Goal: Check status: Check status

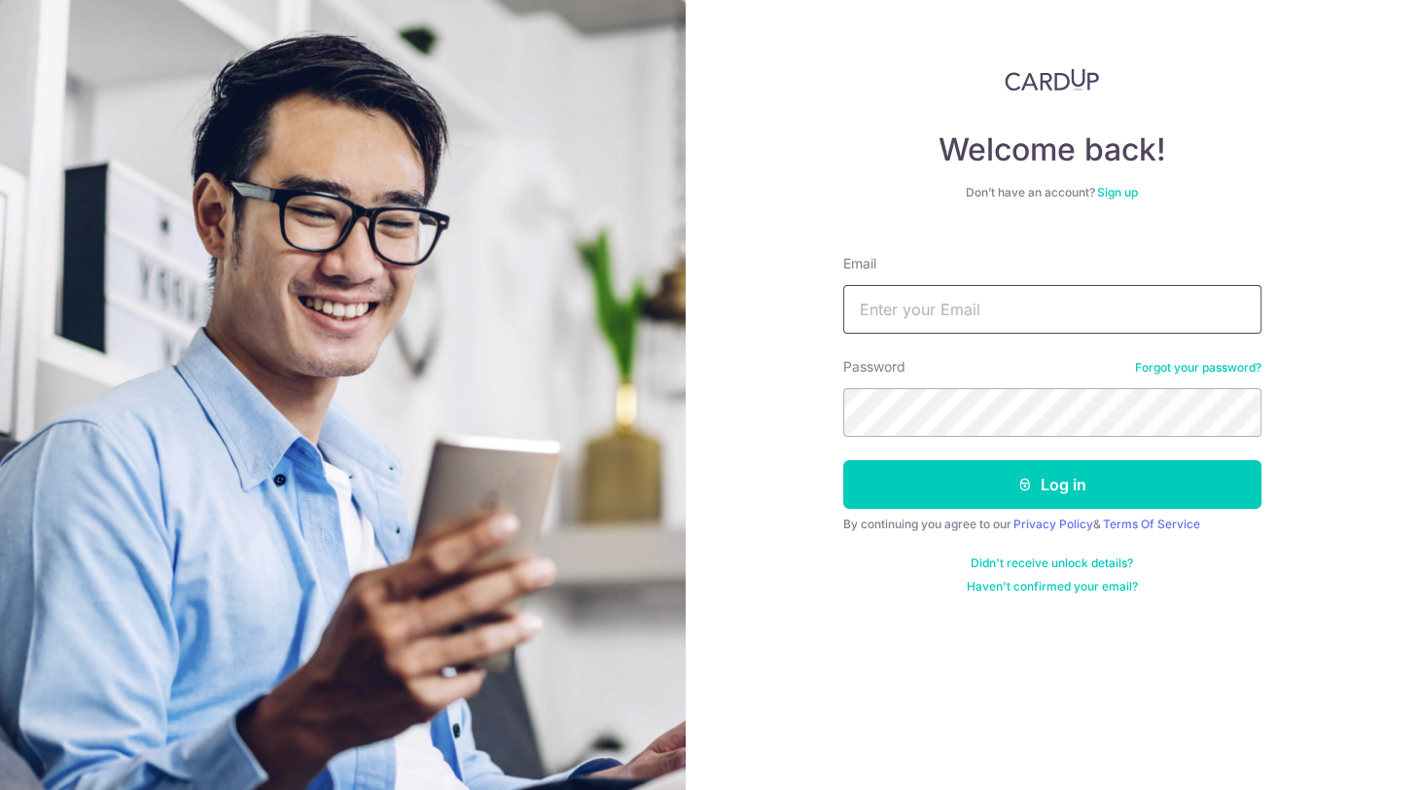
click at [923, 316] on input "Email" at bounding box center [1052, 309] width 418 height 49
type input "[EMAIL_ADDRESS][DOMAIN_NAME]"
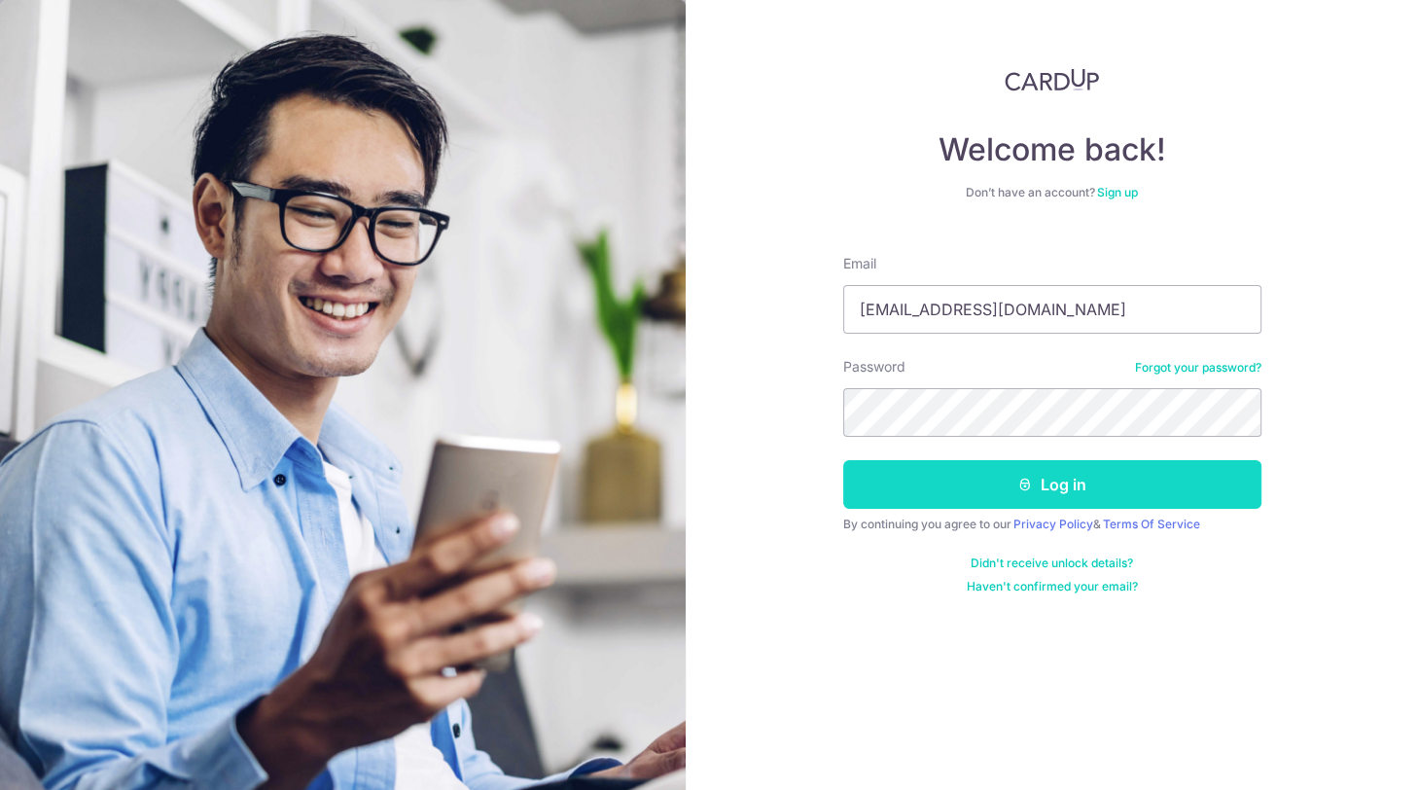
click at [1055, 479] on button "Log in" at bounding box center [1052, 484] width 418 height 49
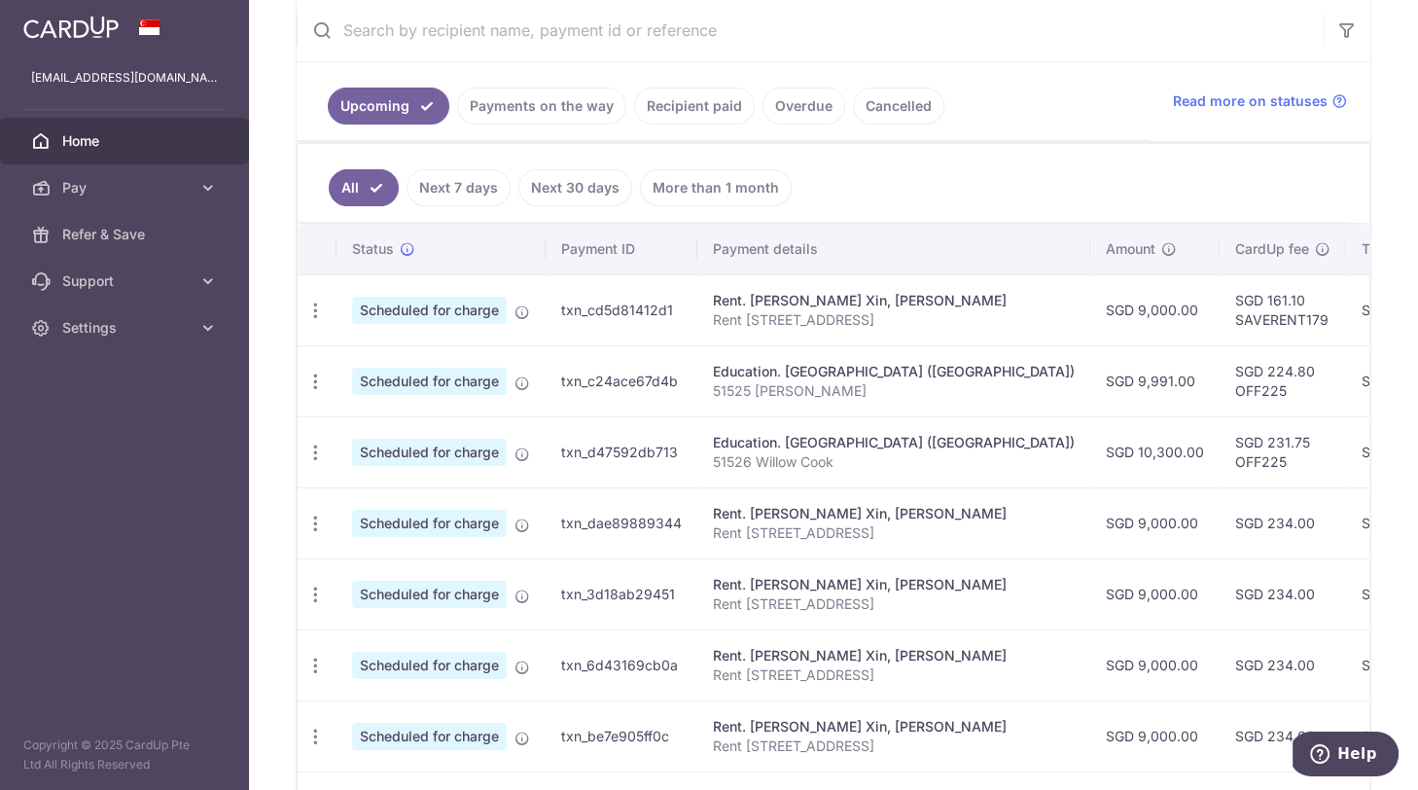
scroll to position [399, 0]
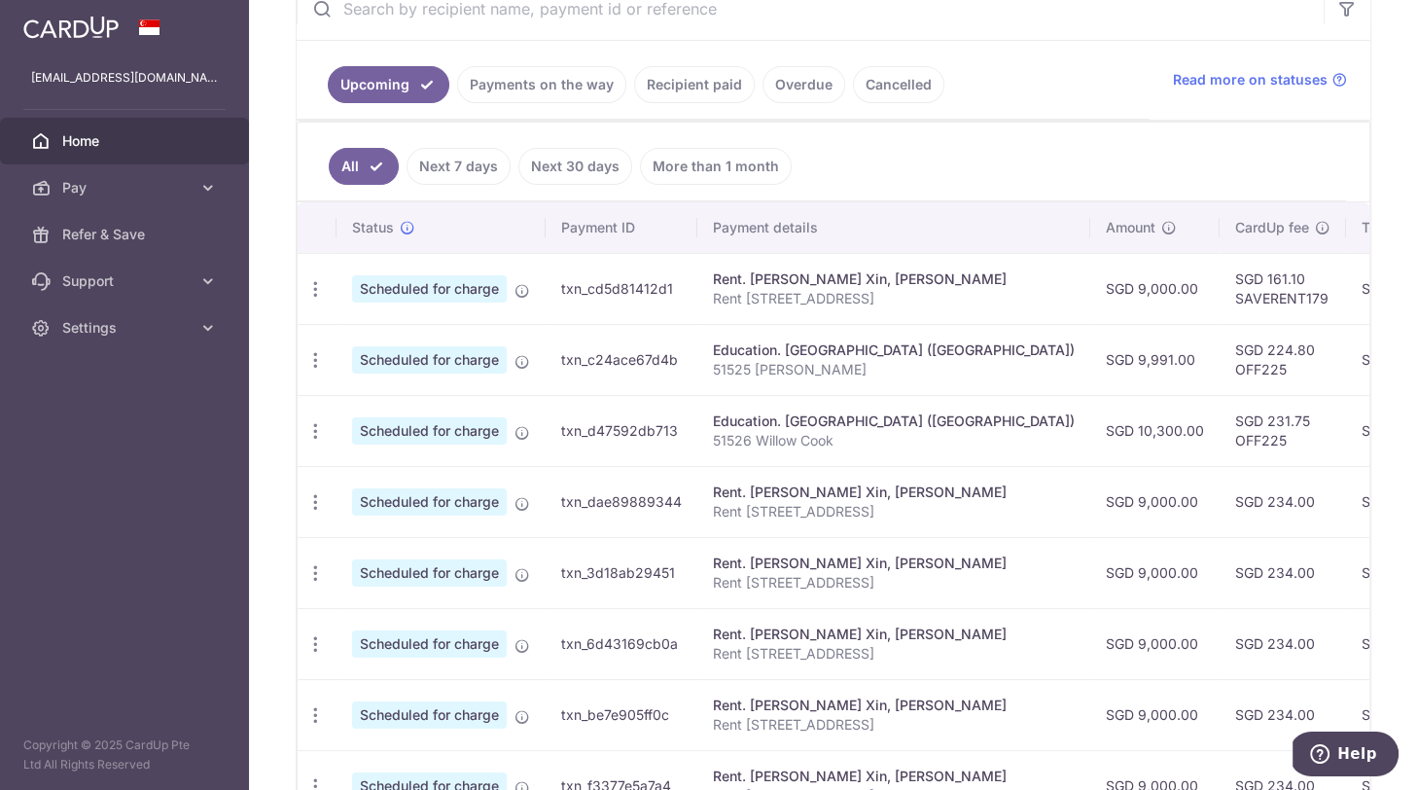
click at [531, 90] on link "Payments on the way" at bounding box center [541, 84] width 169 height 37
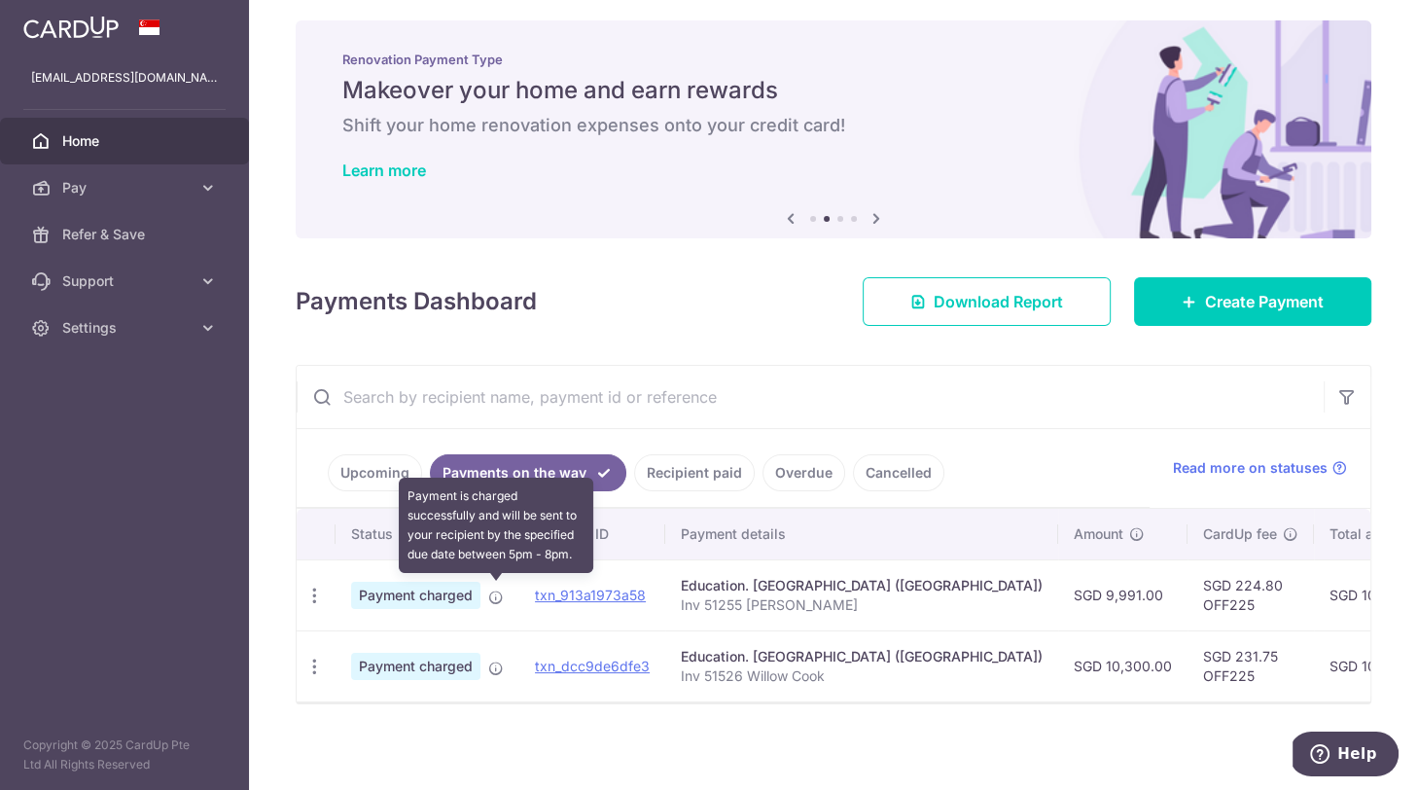
click at [495, 589] on icon at bounding box center [496, 597] width 16 height 16
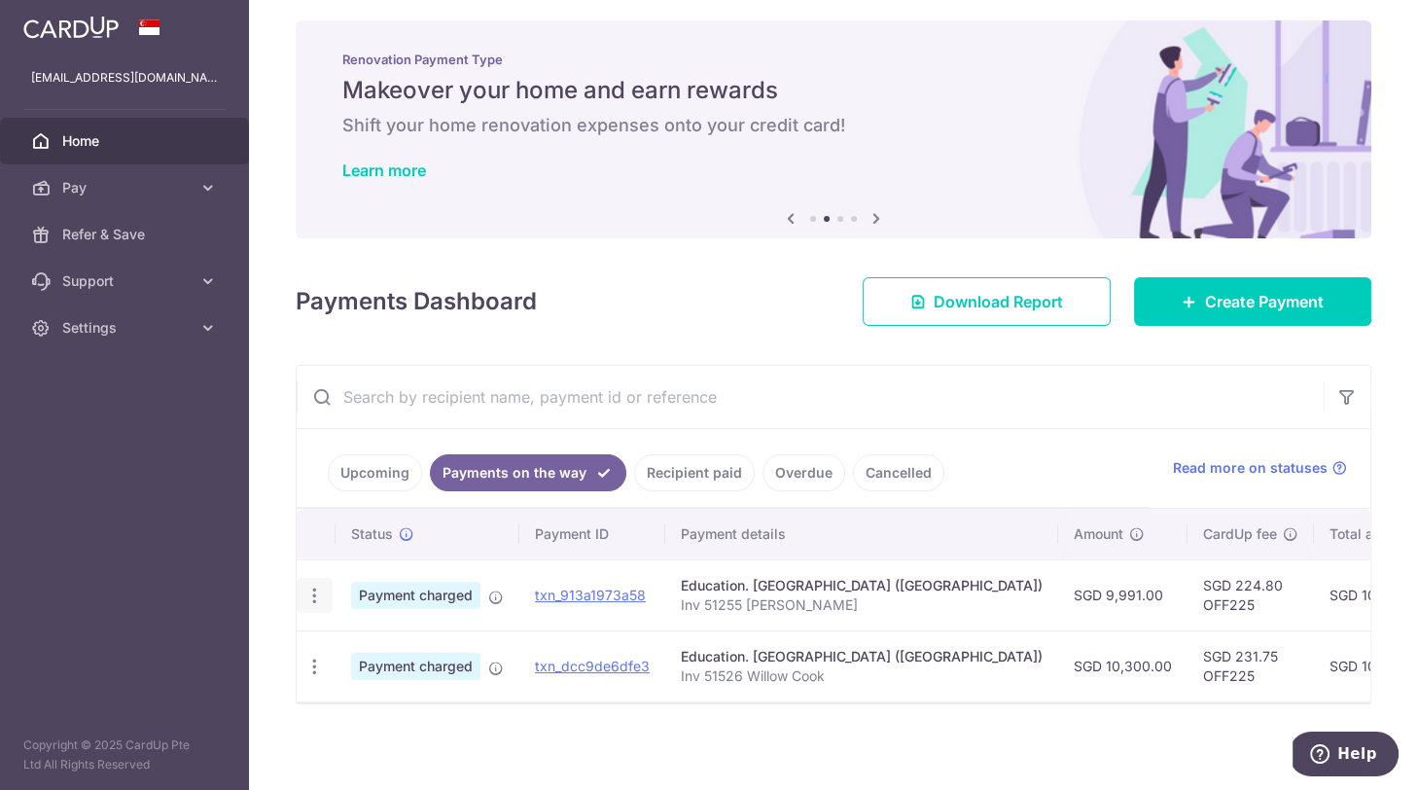
click at [313, 593] on icon "button" at bounding box center [314, 595] width 20 height 20
click at [380, 645] on span "PDF Receipt" at bounding box center [418, 648] width 132 height 19
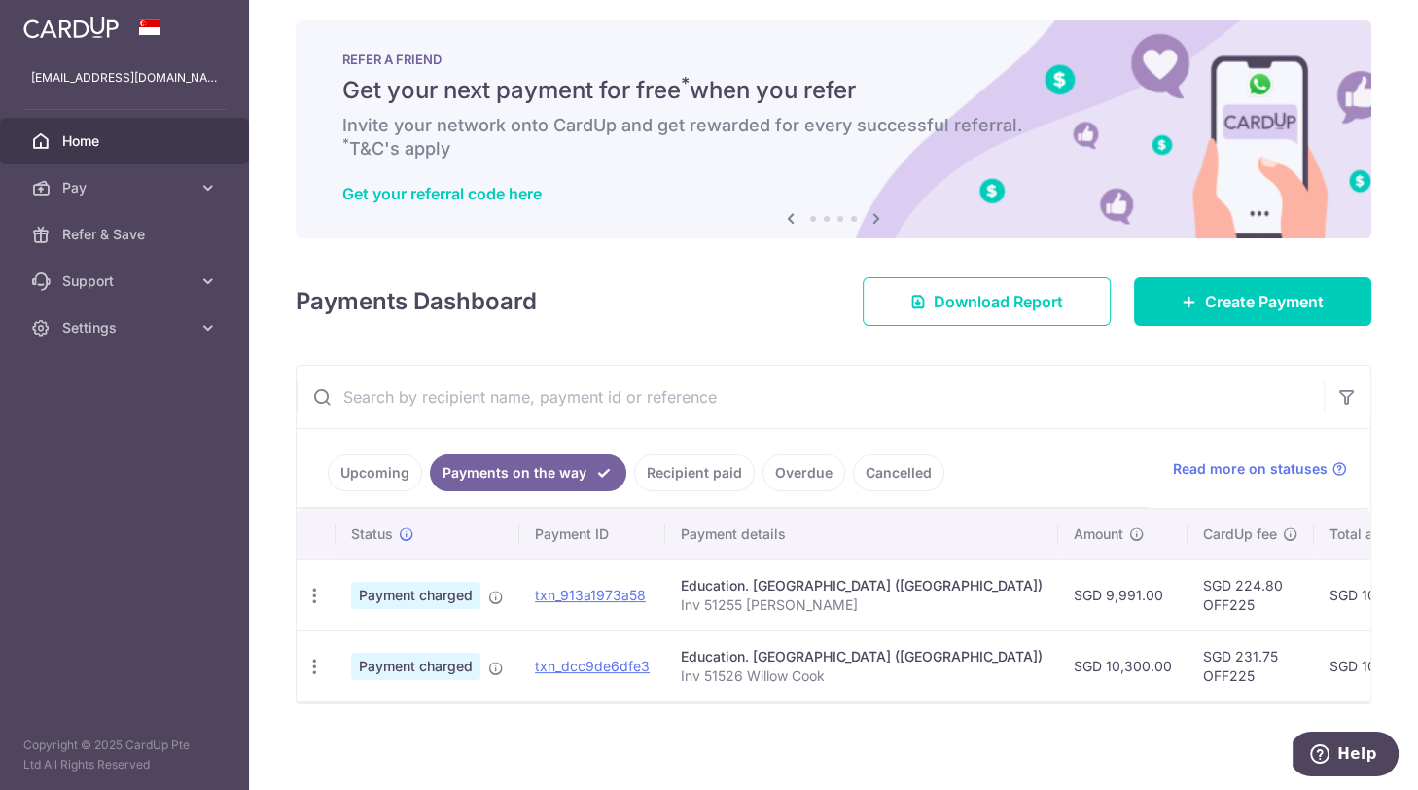
click at [695, 474] on link "Recipient paid" at bounding box center [694, 472] width 121 height 37
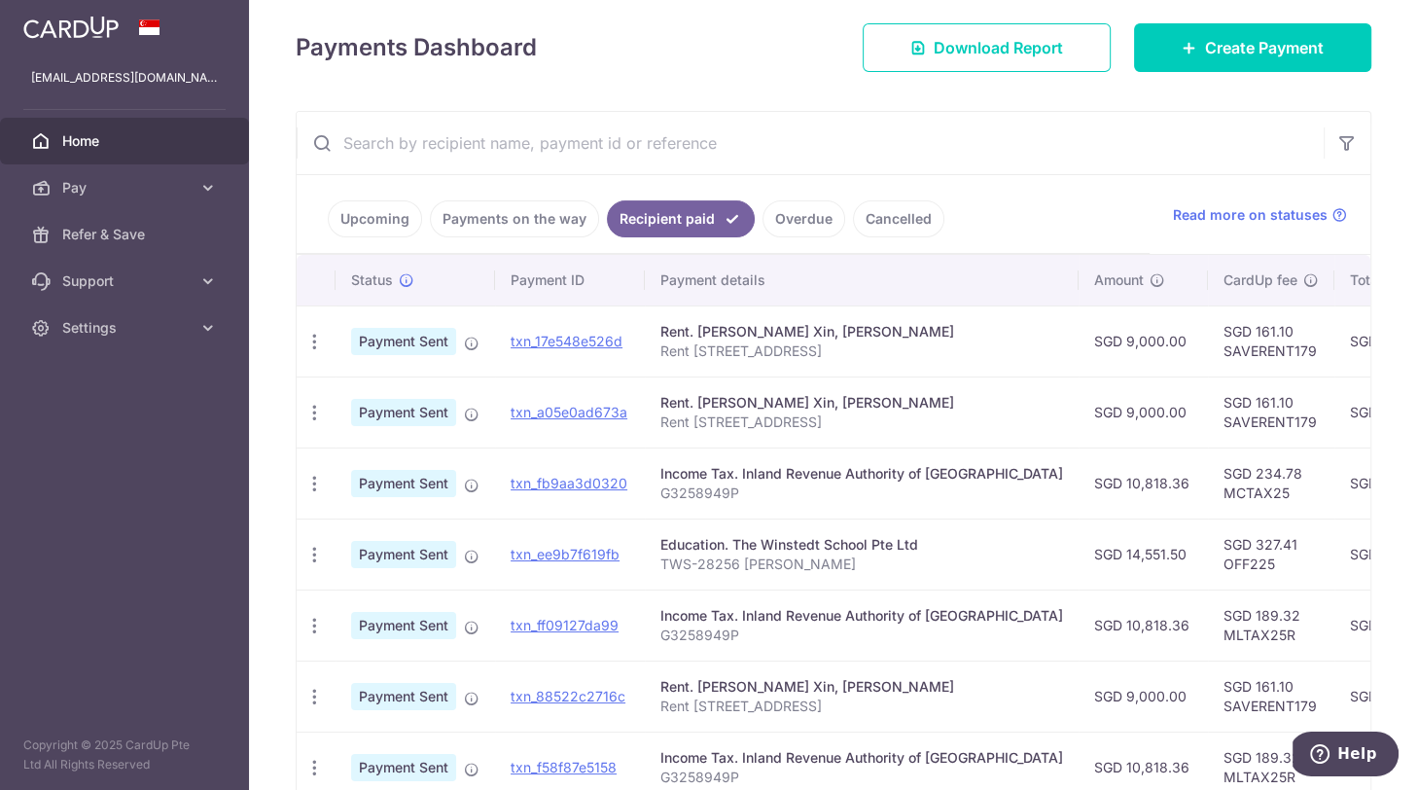
scroll to position [302, 0]
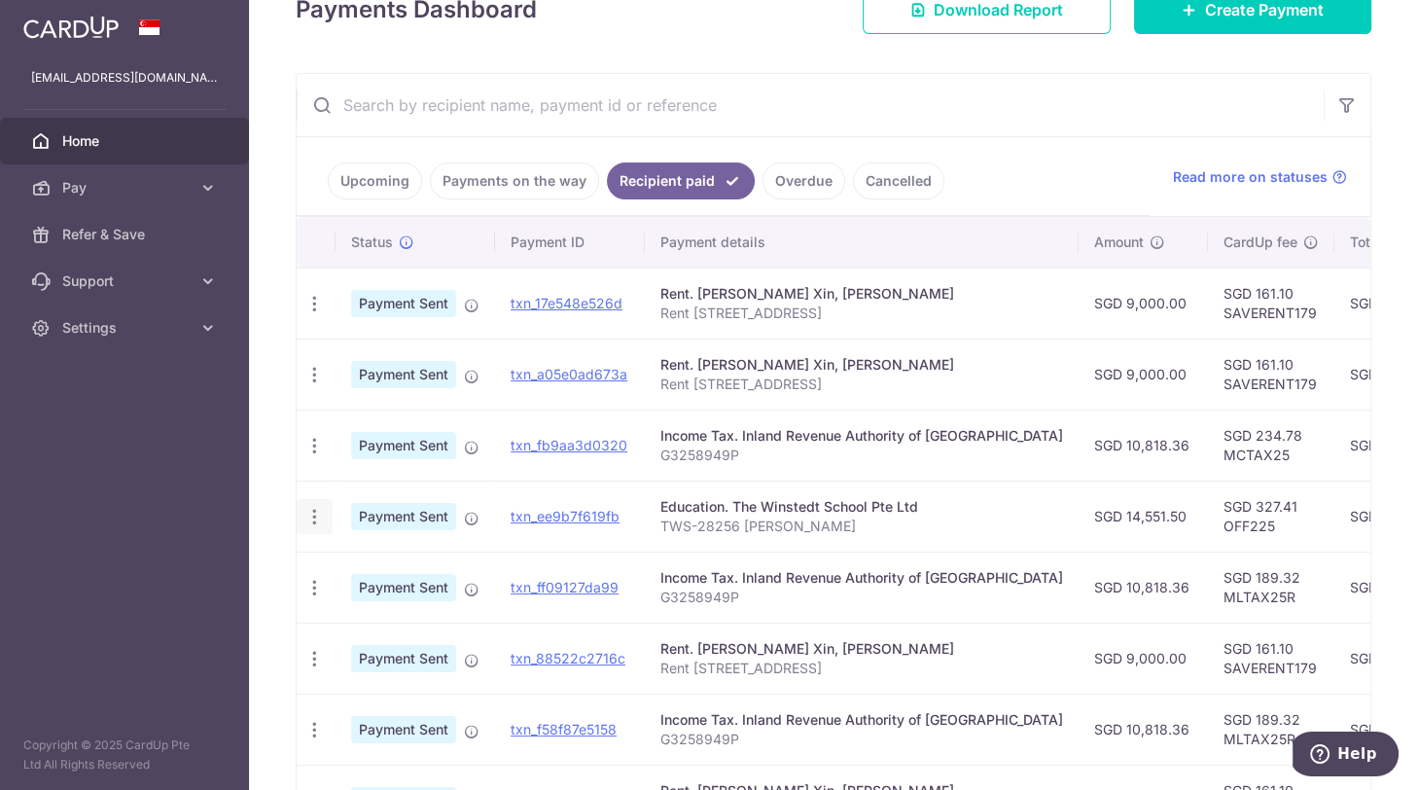
click at [311, 518] on icon "button" at bounding box center [314, 517] width 20 height 20
click at [392, 565] on span "PDF Receipt" at bounding box center [418, 569] width 132 height 19
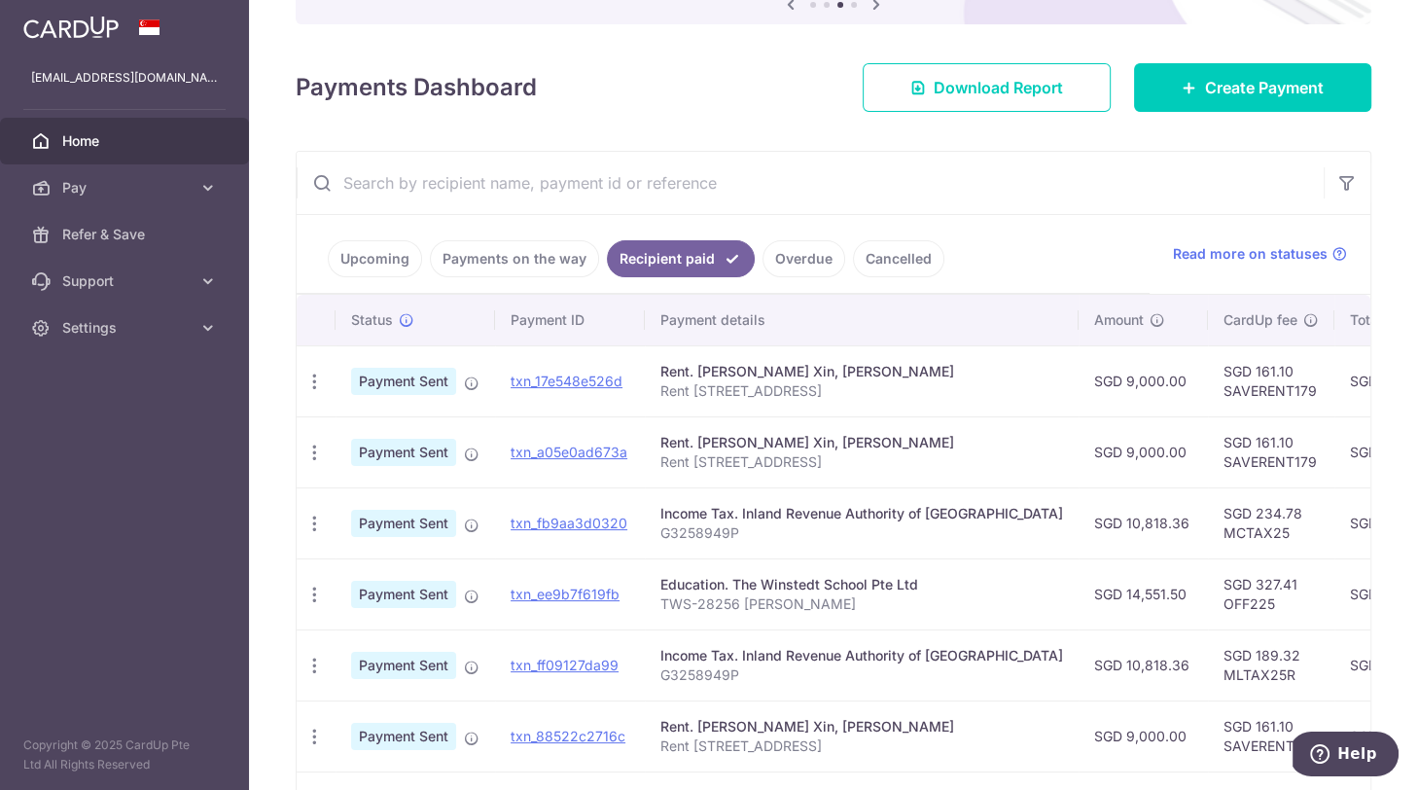
click at [801, 257] on link "Overdue" at bounding box center [803, 258] width 83 height 37
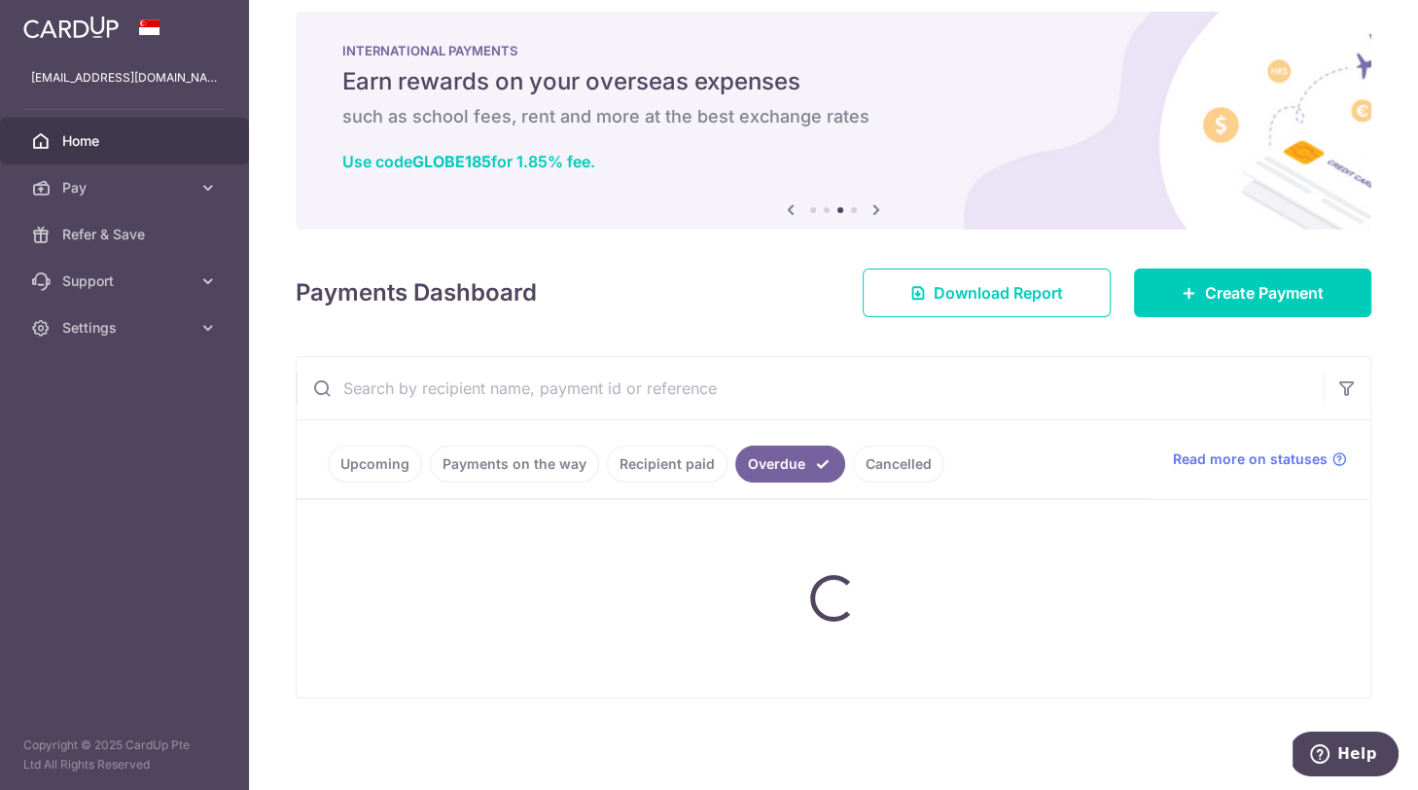
scroll to position [72, 0]
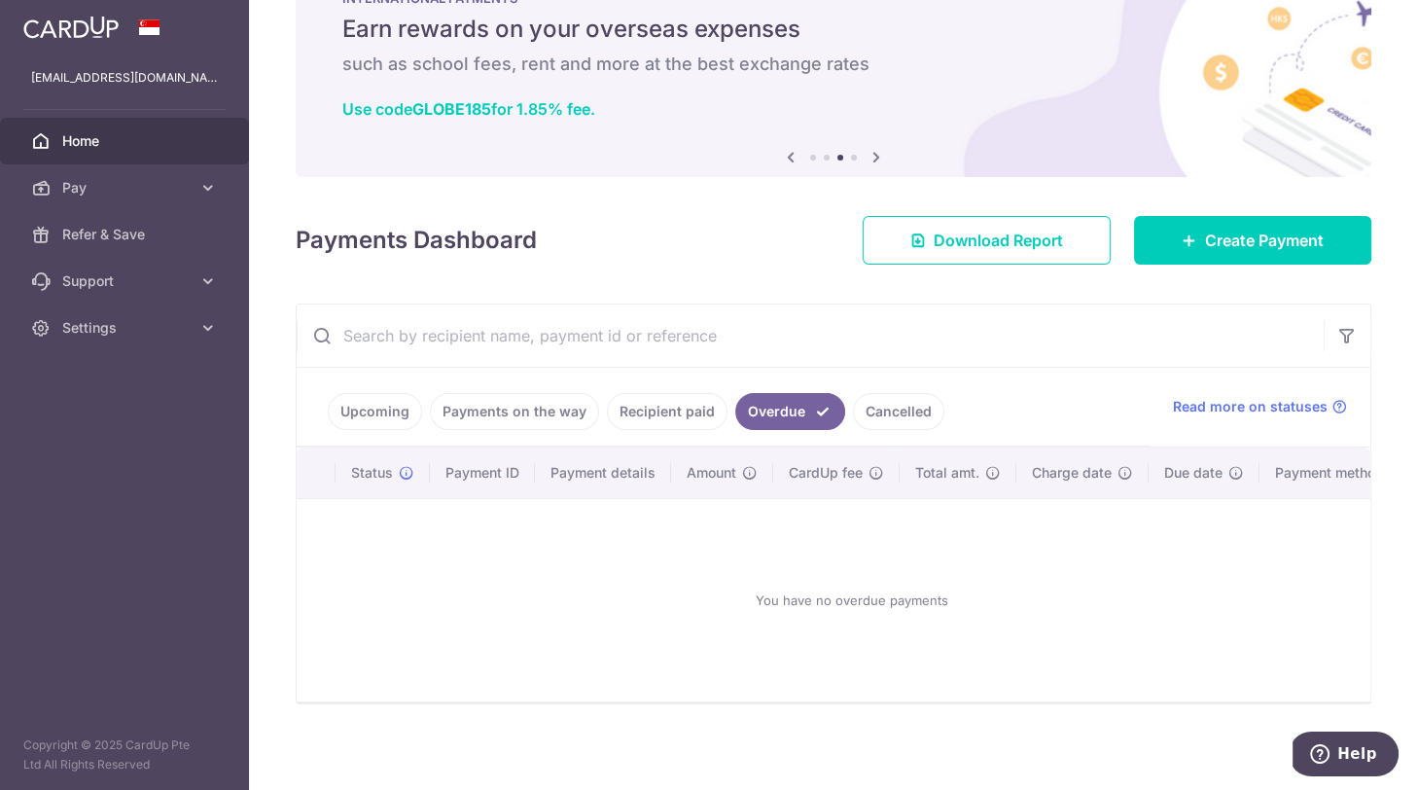
click at [879, 410] on link "Cancelled" at bounding box center [898, 411] width 91 height 37
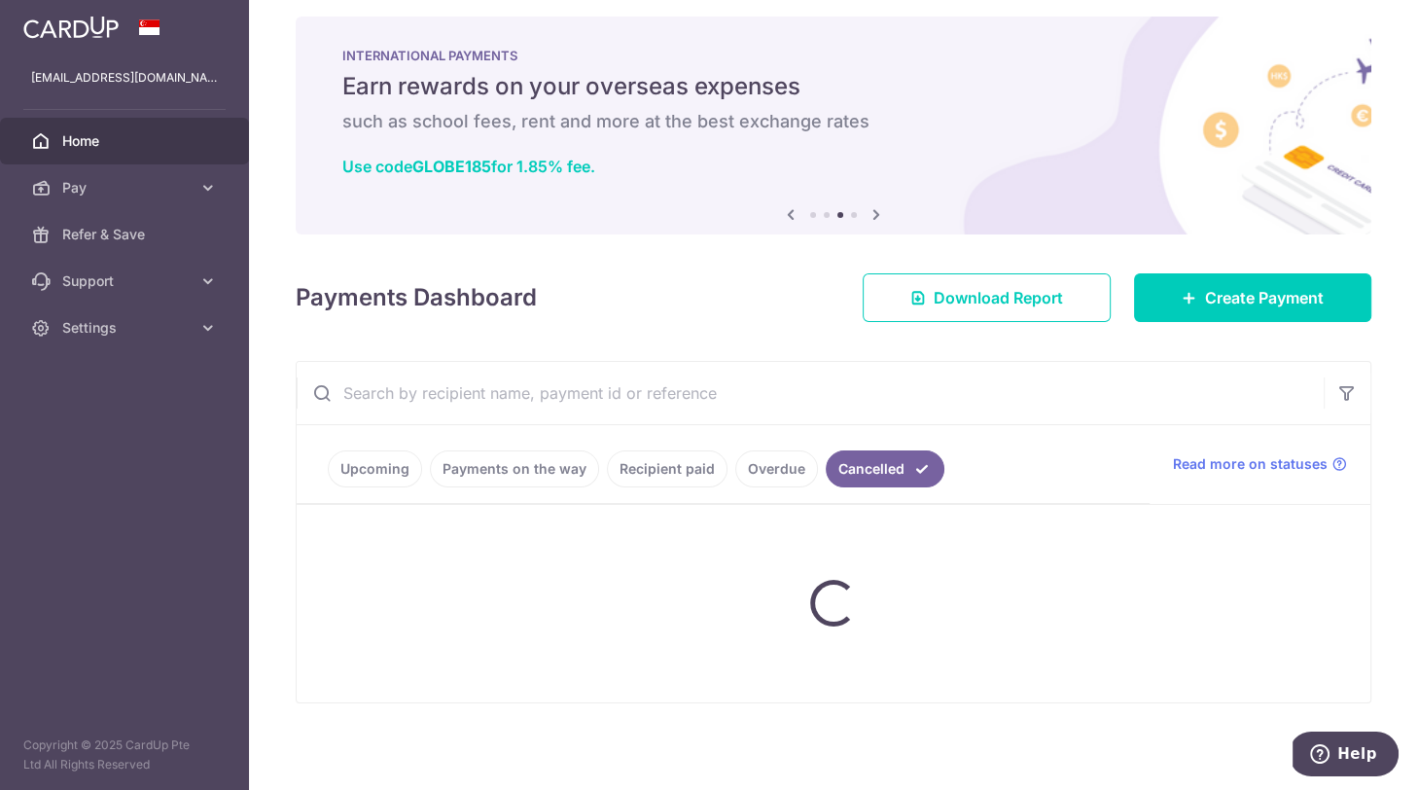
scroll to position [225, 0]
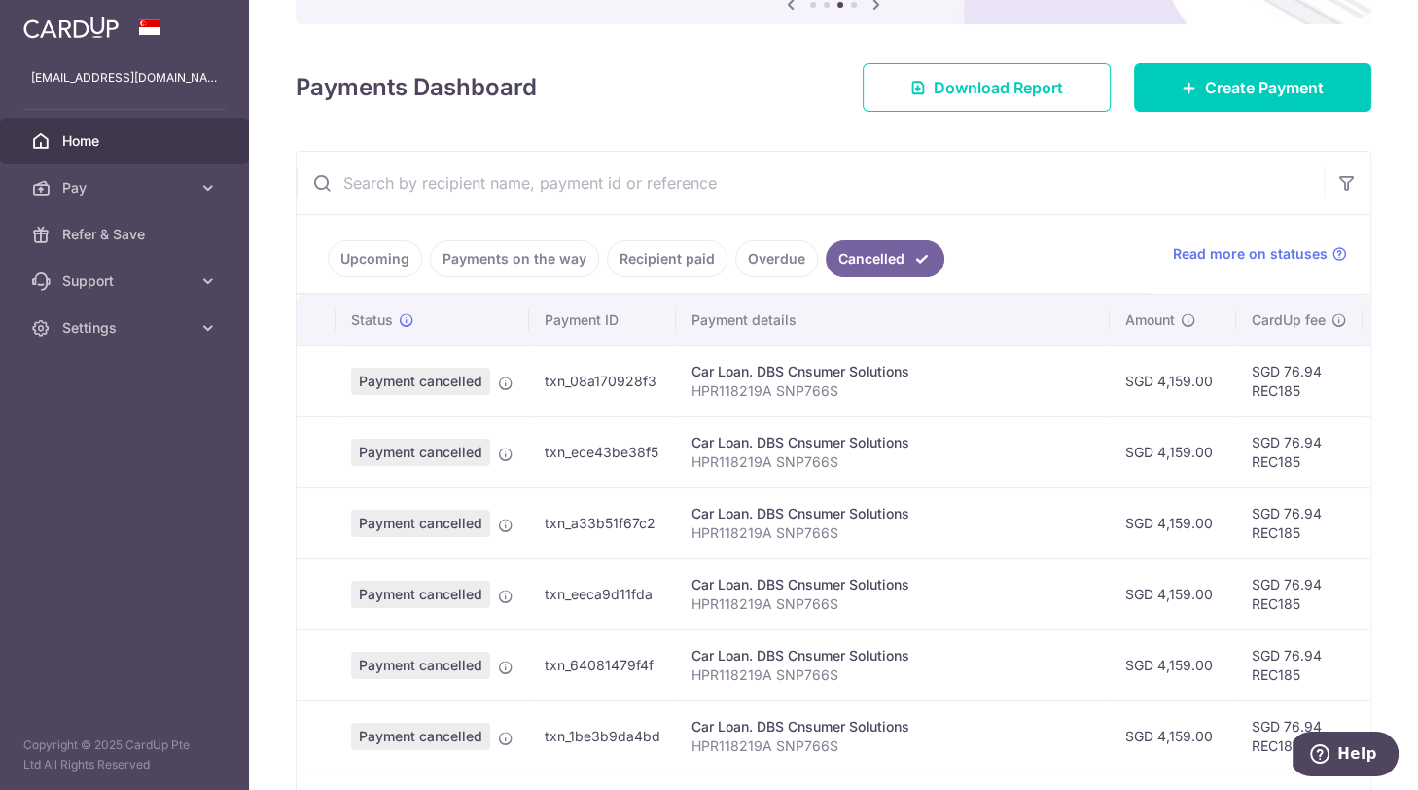
click at [380, 255] on link "Upcoming" at bounding box center [375, 258] width 94 height 37
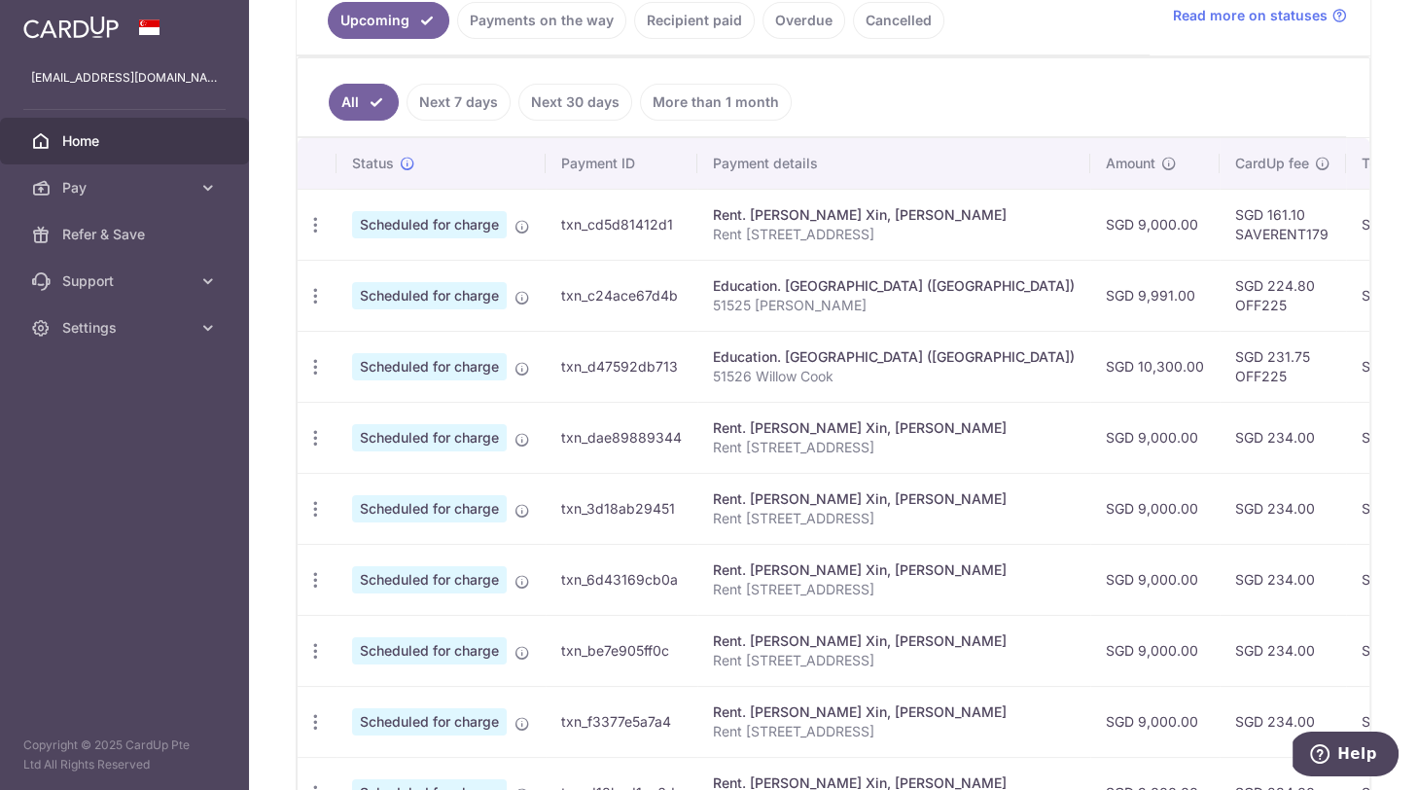
scroll to position [465, 0]
